Goal: Task Accomplishment & Management: Manage account settings

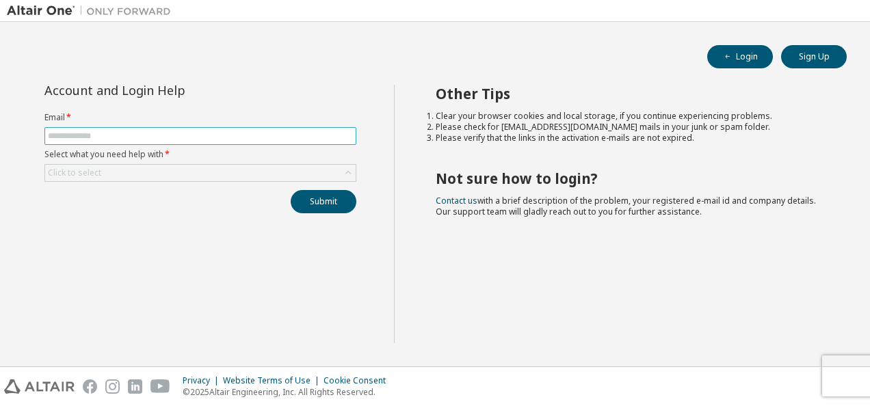
click at [278, 140] on input "text" at bounding box center [200, 136] width 305 height 11
type input "**********"
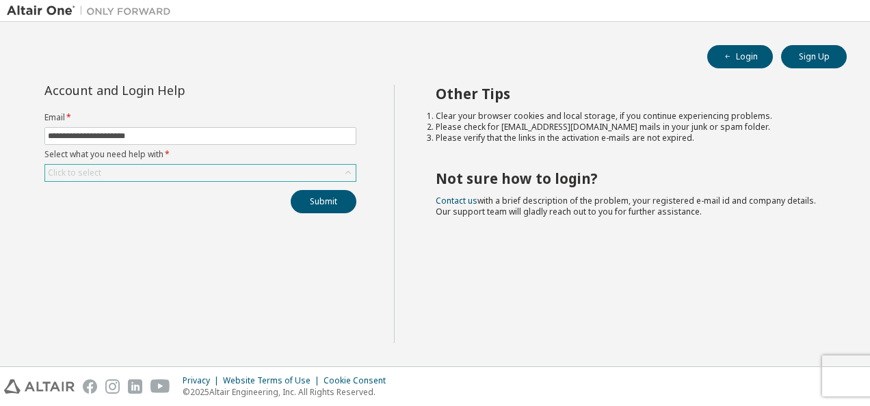
click at [242, 174] on div "Click to select" at bounding box center [200, 173] width 311 height 16
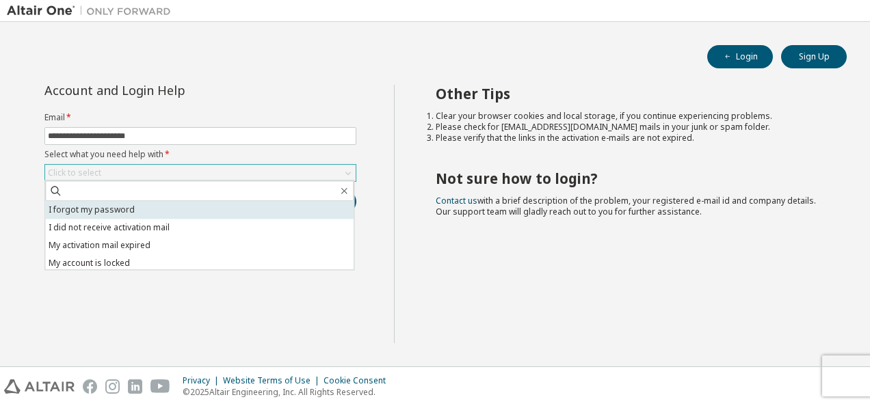
click at [146, 209] on li "I forgot my password" at bounding box center [199, 210] width 309 height 18
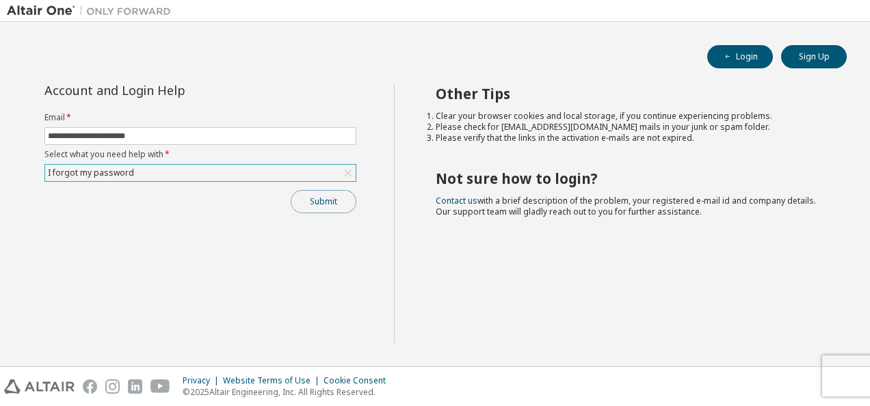
click at [320, 196] on button "Submit" at bounding box center [324, 201] width 66 height 23
click at [725, 51] on button "Login" at bounding box center [740, 56] width 66 height 23
